Goal: Transaction & Acquisition: Purchase product/service

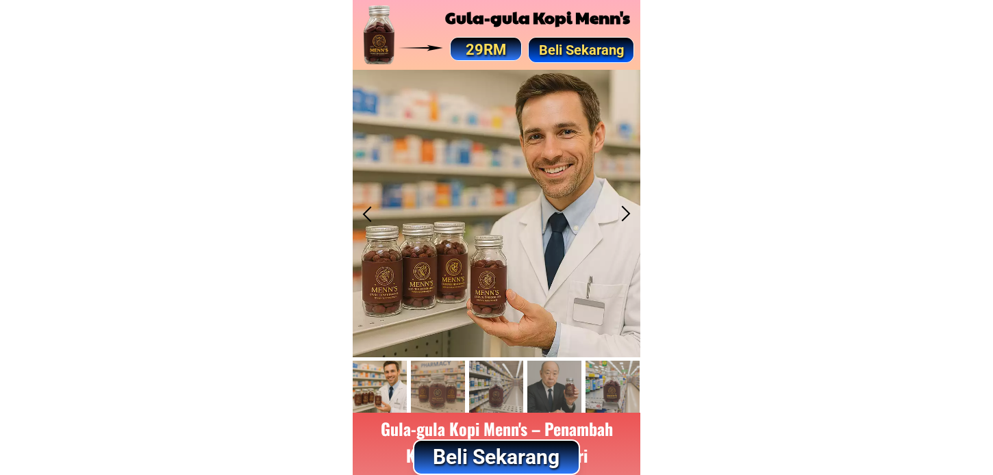
click at [524, 455] on p "Beli Sekarang" at bounding box center [496, 457] width 164 height 33
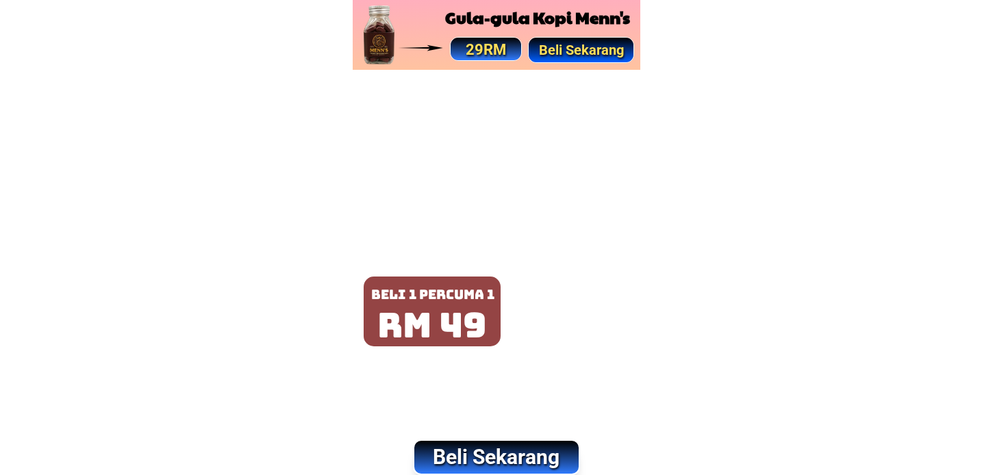
scroll to position [6800, 0]
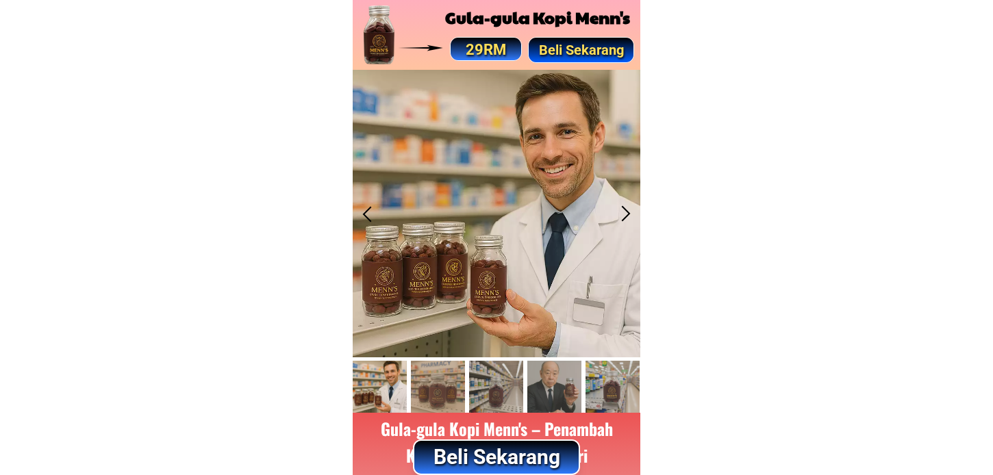
click at [510, 448] on p "Beli Sekarang" at bounding box center [496, 457] width 164 height 33
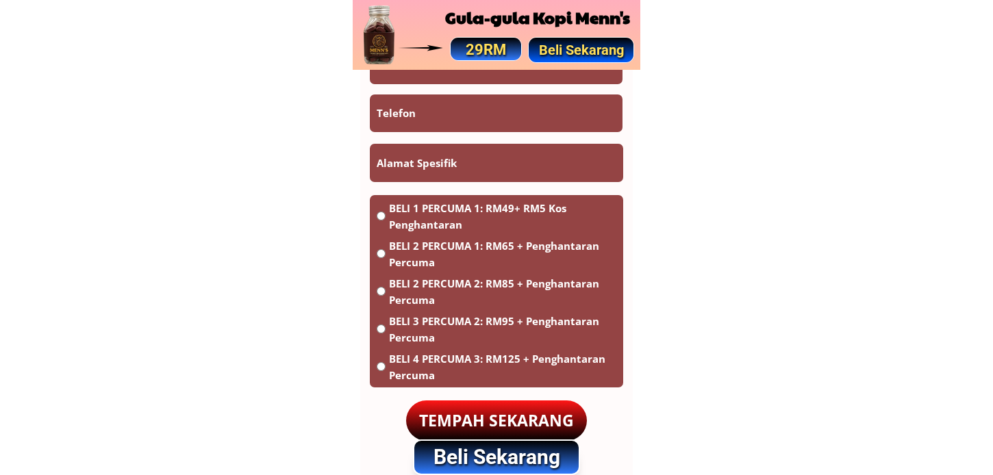
scroll to position [8169, 0]
